Goal: Task Accomplishment & Management: Use online tool/utility

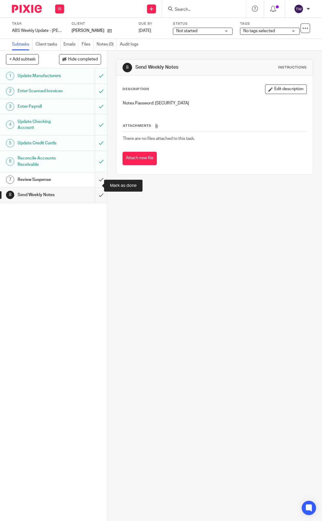
click at [94, 187] on input "submit" at bounding box center [53, 179] width 107 height 15
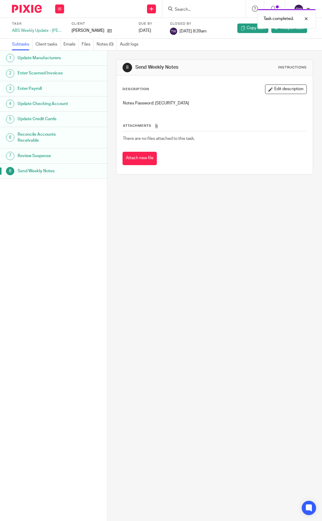
click at [41, 10] on img at bounding box center [27, 9] width 30 height 8
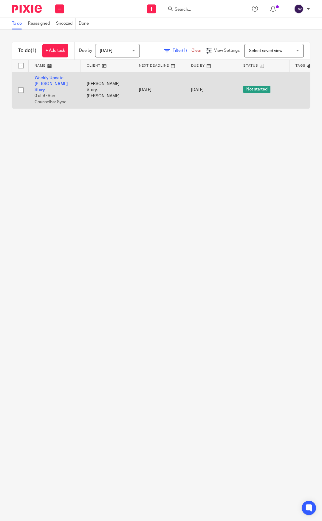
click at [57, 81] on td "Weekly Update - Arriola-Story 0 of 9 · Run CounselEar Sync" at bounding box center [55, 90] width 52 height 37
click at [52, 79] on link "Weekly Update - [PERSON_NAME]-Story" at bounding box center [52, 84] width 35 height 16
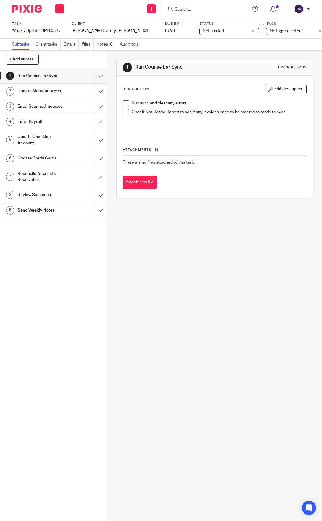
click at [123, 102] on span at bounding box center [126, 103] width 6 height 6
click at [125, 110] on span at bounding box center [126, 112] width 6 height 6
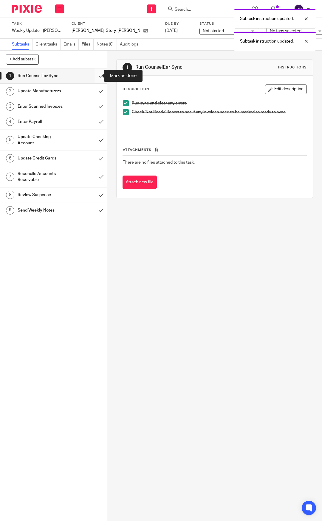
click at [91, 78] on input "submit" at bounding box center [53, 76] width 107 height 15
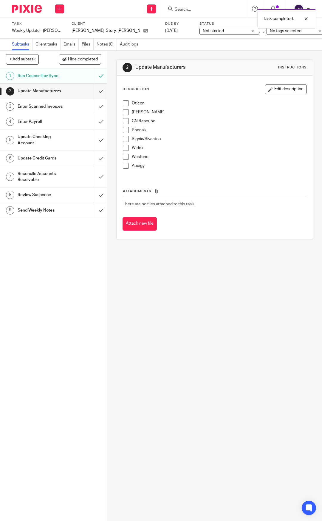
click at [125, 101] on span at bounding box center [126, 103] width 6 height 6
click at [126, 110] on span at bounding box center [126, 112] width 6 height 6
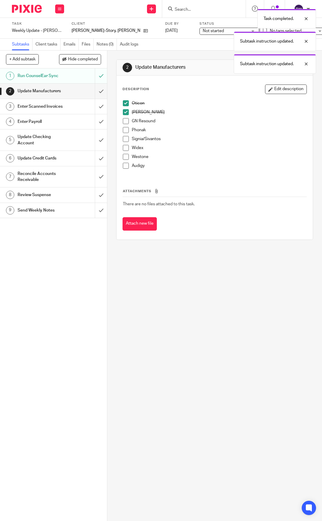
click at [123, 122] on span at bounding box center [126, 121] width 6 height 6
drag, startPoint x: 124, startPoint y: 129, endPoint x: 126, endPoint y: 138, distance: 10.0
click at [124, 129] on span at bounding box center [126, 130] width 6 height 6
click at [126, 139] on span at bounding box center [126, 139] width 6 height 6
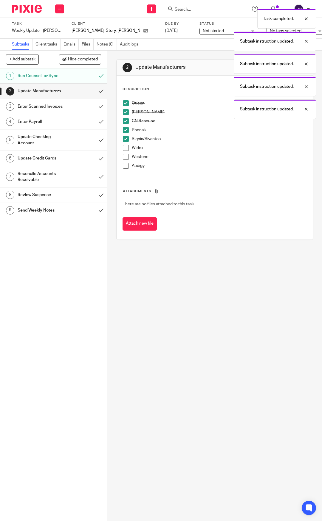
click at [126, 150] on span at bounding box center [126, 148] width 6 height 6
click at [124, 154] on span at bounding box center [126, 157] width 6 height 6
click at [125, 165] on span at bounding box center [126, 166] width 6 height 6
click at [91, 90] on input "submit" at bounding box center [53, 91] width 107 height 15
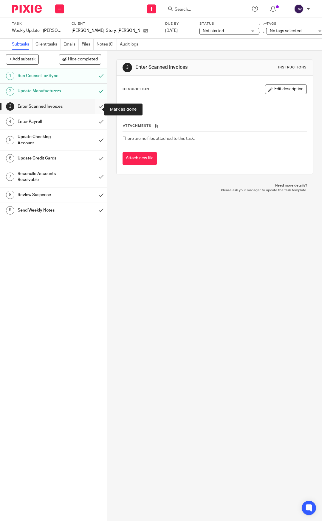
click at [92, 108] on input "submit" at bounding box center [53, 106] width 107 height 15
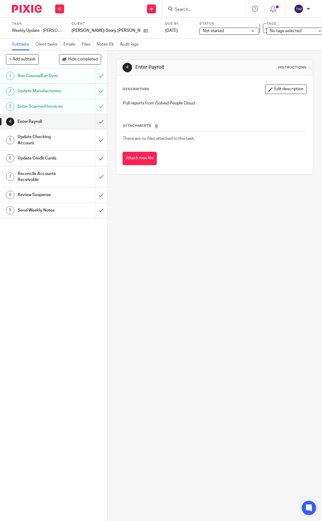
click at [48, 163] on h1 "Update Credit Cards" at bounding box center [42, 158] width 48 height 9
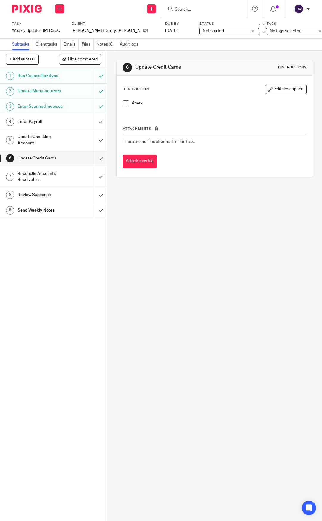
click at [124, 102] on span at bounding box center [126, 103] width 6 height 6
click at [96, 160] on input "submit" at bounding box center [53, 158] width 107 height 15
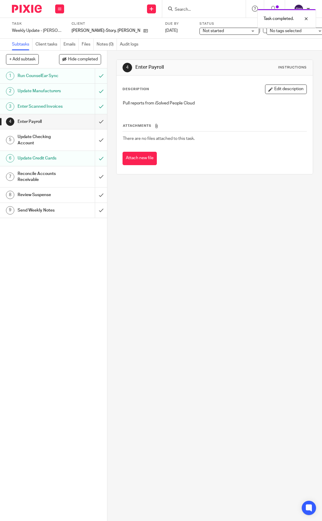
drag, startPoint x: 0, startPoint y: 0, endPoint x: 54, endPoint y: 148, distance: 157.7
click at [54, 148] on h1 "Update Checking Account" at bounding box center [42, 140] width 48 height 15
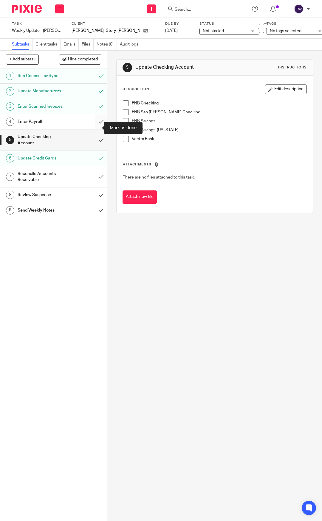
click at [94, 126] on input "submit" at bounding box center [53, 121] width 107 height 15
click at [124, 105] on span at bounding box center [126, 103] width 6 height 6
click at [126, 113] on span at bounding box center [126, 112] width 6 height 6
click at [124, 121] on span at bounding box center [126, 121] width 6 height 6
click at [124, 128] on span at bounding box center [126, 130] width 6 height 6
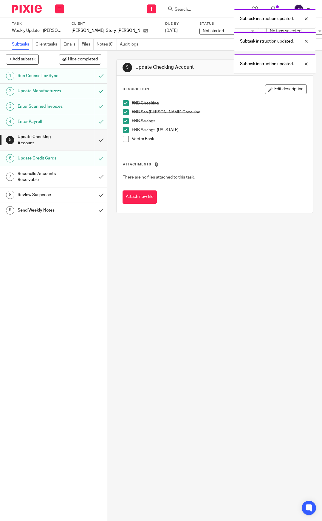
click at [125, 143] on li "Vectra Bank" at bounding box center [214, 140] width 183 height 9
click at [125, 138] on span at bounding box center [126, 139] width 6 height 6
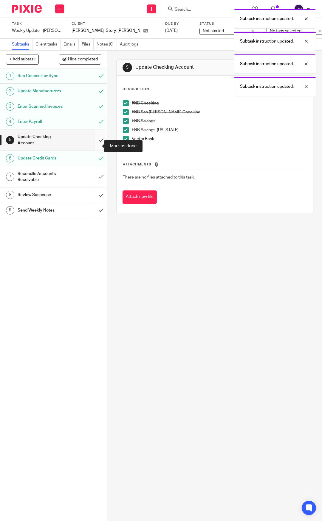
click at [94, 147] on input "submit" at bounding box center [53, 140] width 107 height 21
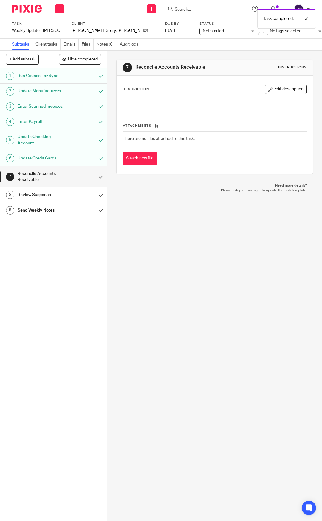
click at [44, 215] on h1 "Send Weekly Notes" at bounding box center [42, 210] width 48 height 9
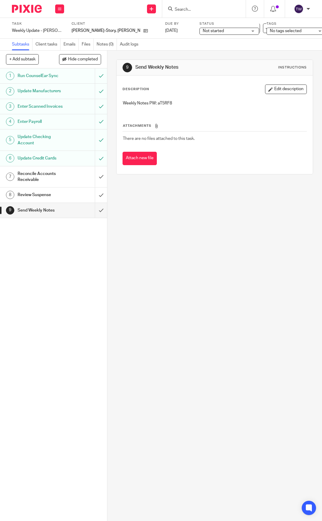
click at [164, 105] on p "Weekly Notes PW: aT5RF8" at bounding box center [214, 103] width 183 height 6
copy p "aT5RF8"
